Goal: Task Accomplishment & Management: Complete application form

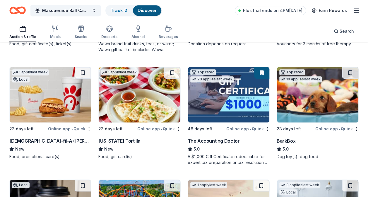
scroll to position [154, 0]
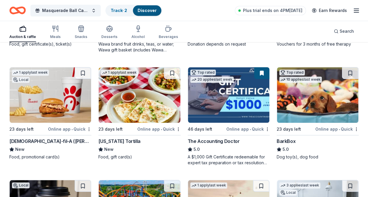
click at [62, 95] on img at bounding box center [50, 95] width 81 height 56
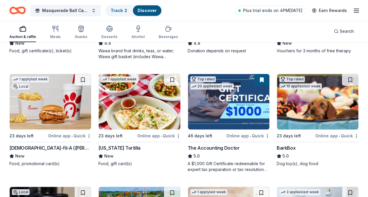
scroll to position [146, 0]
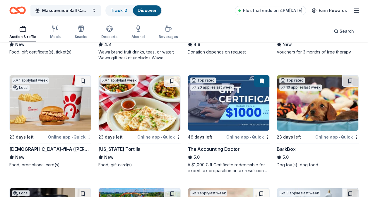
click at [137, 118] on img at bounding box center [139, 103] width 81 height 56
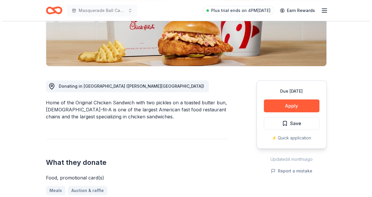
scroll to position [128, 0]
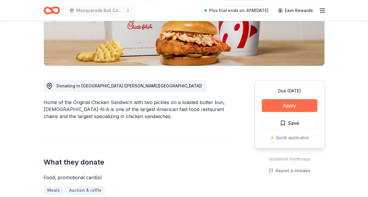
click at [273, 99] on button "Apply" at bounding box center [290, 105] width 56 height 13
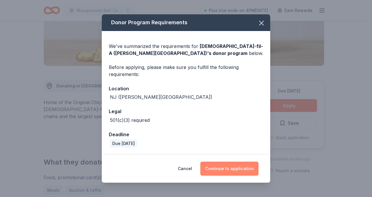
click at [215, 172] on button "Continue to application" at bounding box center [230, 169] width 58 height 14
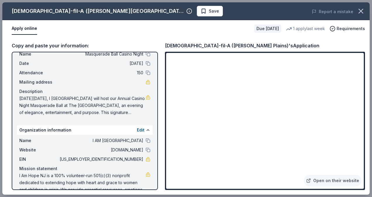
scroll to position [29, 0]
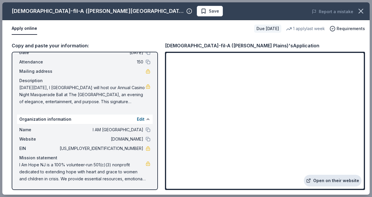
click at [334, 181] on link "Open on their website" at bounding box center [333, 181] width 58 height 12
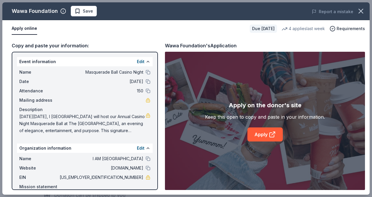
scroll to position [29, 0]
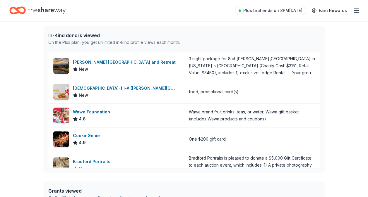
scroll to position [150, 0]
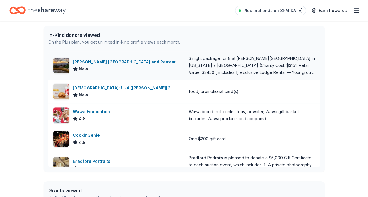
click at [93, 63] on div "[PERSON_NAME] [GEOGRAPHIC_DATA] and Retreat" at bounding box center [125, 62] width 105 height 7
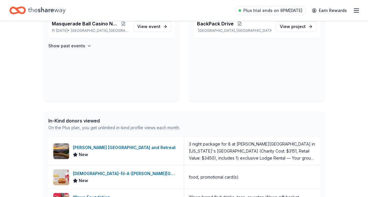
scroll to position [64, 0]
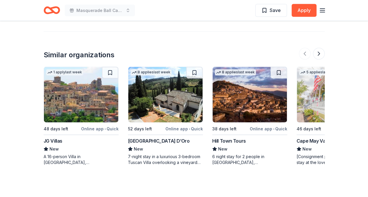
scroll to position [609, 0]
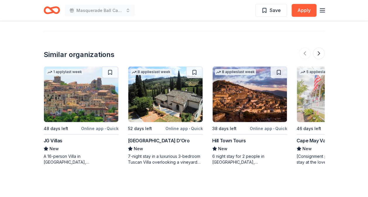
click at [80, 85] on img at bounding box center [81, 95] width 74 height 56
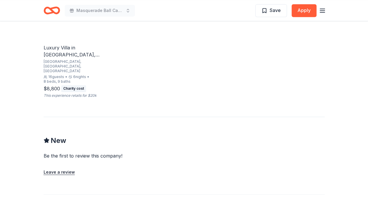
scroll to position [439, 0]
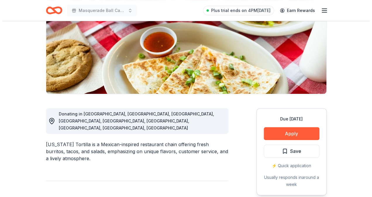
scroll to position [71, 0]
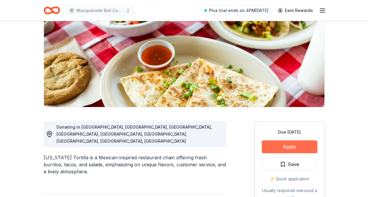
click at [292, 144] on button "Apply" at bounding box center [290, 147] width 56 height 13
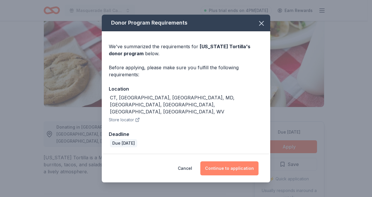
click at [241, 162] on button "Continue to application" at bounding box center [230, 169] width 58 height 14
